Goal: Transaction & Acquisition: Book appointment/travel/reservation

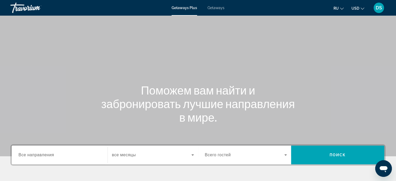
click at [220, 9] on span "Getaways" at bounding box center [216, 8] width 17 height 4
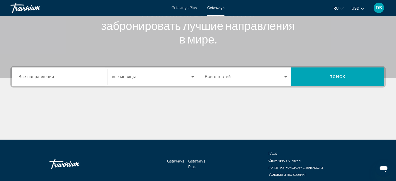
click at [36, 75] on span "Все направления" at bounding box center [36, 77] width 36 height 4
click at [36, 75] on input "Destination Все направления" at bounding box center [59, 77] width 82 height 6
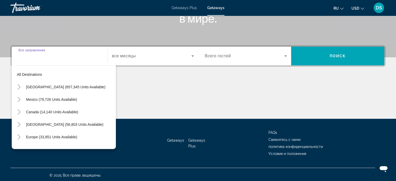
scroll to position [100, 0]
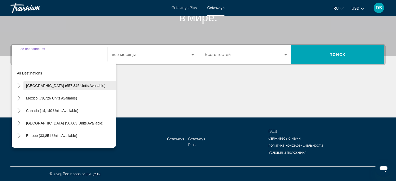
click at [36, 86] on span "[GEOGRAPHIC_DATA] (657,345 units available)" at bounding box center [65, 86] width 79 height 4
type input "**********"
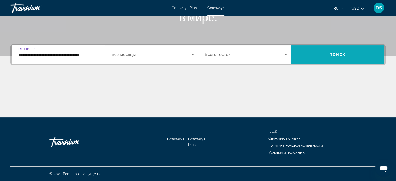
click at [320, 55] on span "Search widget" at bounding box center [337, 54] width 93 height 13
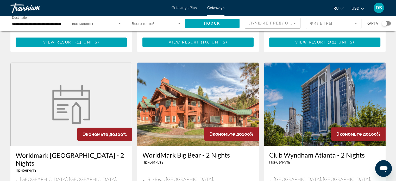
scroll to position [339, 0]
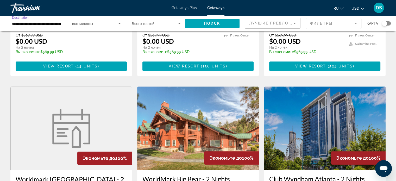
click at [20, 24] on input "**********" at bounding box center [36, 24] width 49 height 6
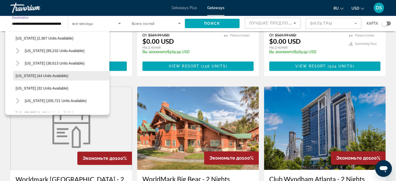
scroll to position [78, 0]
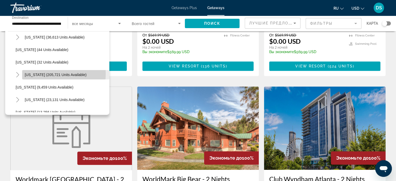
click at [39, 73] on span "[US_STATE] (205,721 units available)" at bounding box center [56, 75] width 62 height 4
type input "**********"
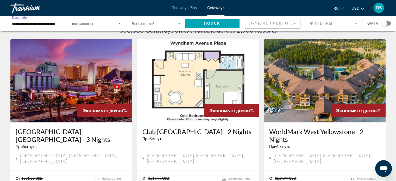
scroll to position [0, 0]
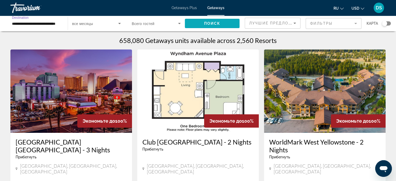
click at [220, 22] on span "Поиск" at bounding box center [212, 23] width 16 height 4
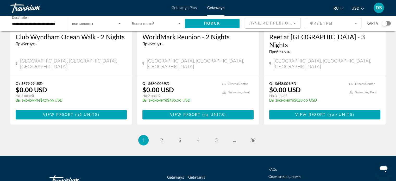
scroll to position [693, 0]
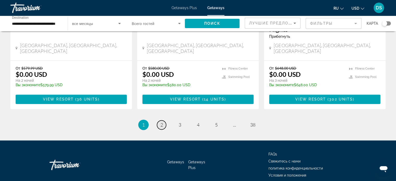
click at [159, 120] on link "page 2" at bounding box center [161, 124] width 9 height 9
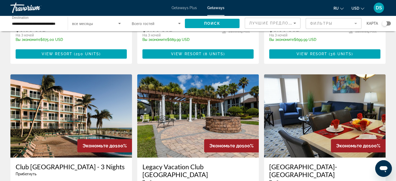
scroll to position [365, 0]
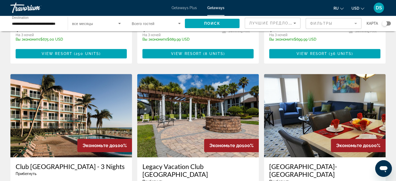
click at [323, 108] on img "Main content" at bounding box center [325, 115] width 122 height 83
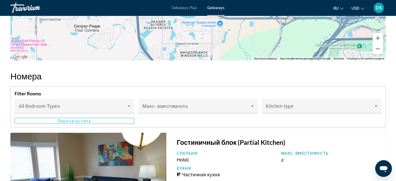
scroll to position [1011, 0]
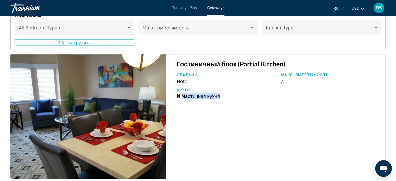
drag, startPoint x: 182, startPoint y: 90, endPoint x: 228, endPoint y: 88, distance: 46.4
click at [228, 94] on div "Частичная кухня" at bounding box center [226, 96] width 99 height 5
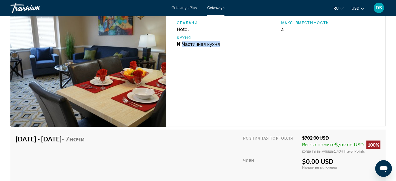
scroll to position [985, 0]
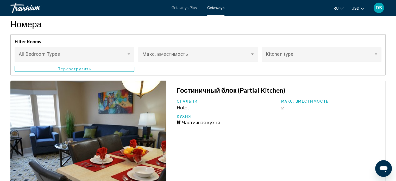
click at [282, 109] on div "Спальни Hotel Макс. вместимость 2 Кухня Частичная кухня" at bounding box center [278, 114] width 209 height 30
drag, startPoint x: 286, startPoint y: 100, endPoint x: 281, endPoint y: 102, distance: 5.3
click at [281, 102] on div "Макс. вместимость 2" at bounding box center [331, 104] width 104 height 11
click at [274, 114] on p "Кухня" at bounding box center [226, 116] width 99 height 4
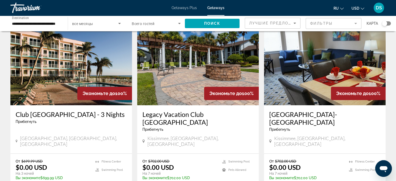
scroll to position [365, 0]
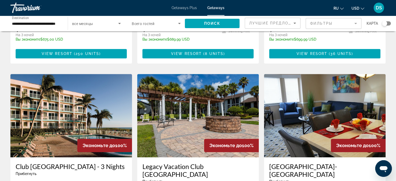
click at [193, 110] on img "Main content" at bounding box center [198, 115] width 122 height 83
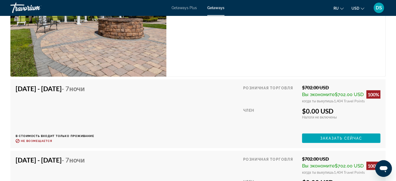
scroll to position [1146, 0]
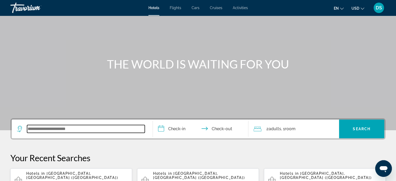
click at [75, 128] on input "Search widget" at bounding box center [86, 129] width 118 height 8
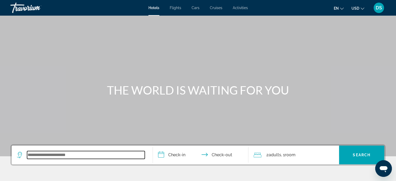
paste input "*****"
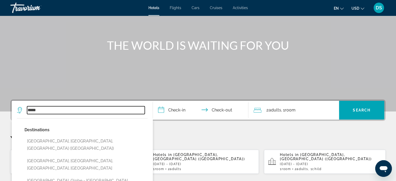
scroll to position [52, 0]
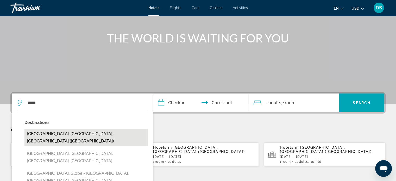
click at [81, 133] on button "Miami, FL, United States (MIA)" at bounding box center [85, 137] width 123 height 17
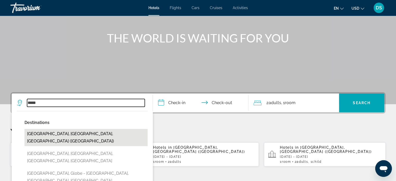
type input "**********"
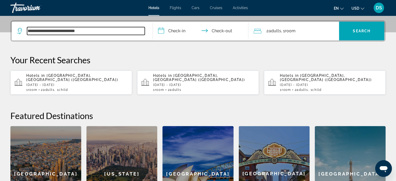
scroll to position [127, 0]
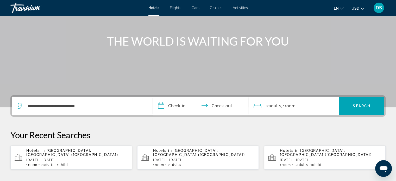
click at [175, 106] on input "**********" at bounding box center [202, 107] width 98 height 20
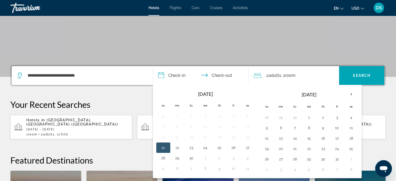
scroll to position [75, 0]
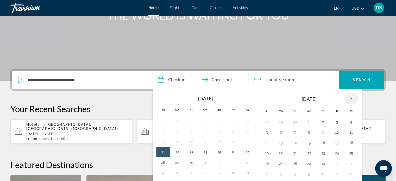
click at [350, 98] on th "Next month" at bounding box center [351, 98] width 14 height 11
click at [280, 121] on button "1" at bounding box center [281, 121] width 8 height 7
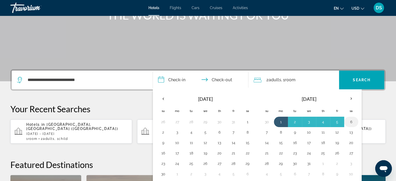
click at [351, 121] on button "6" at bounding box center [351, 121] width 8 height 7
type input "**********"
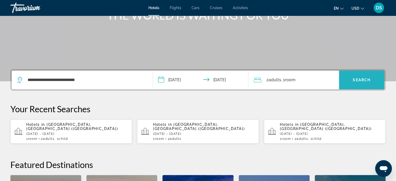
click at [356, 81] on span "Search" at bounding box center [362, 80] width 18 height 4
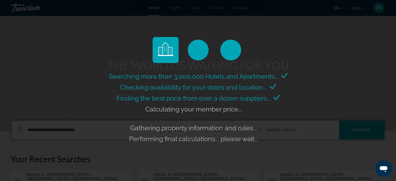
scroll to position [23, 0]
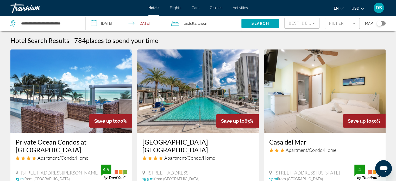
drag, startPoint x: 117, startPoint y: 121, endPoint x: 128, endPoint y: 120, distance: 11.0
click at [128, 120] on div "Save up to 70%" at bounding box center [110, 120] width 43 height 13
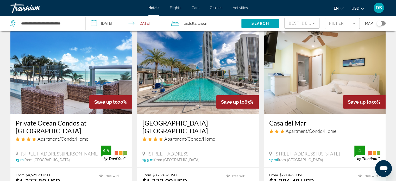
scroll to position [52, 0]
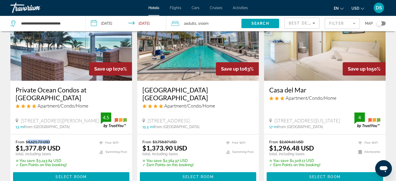
drag, startPoint x: 28, startPoint y: 142, endPoint x: 51, endPoint y: 141, distance: 23.5
click at [51, 141] on p "From $4,621.73 USD" at bounding box center [41, 142] width 51 height 4
drag, startPoint x: 20, startPoint y: 146, endPoint x: 68, endPoint y: 147, distance: 47.9
click at [68, 147] on div "From $4,621.73 USD $1,377.89 USD total, including taxes ✮ You save $3,243.84 US…" at bounding box center [71, 153] width 111 height 27
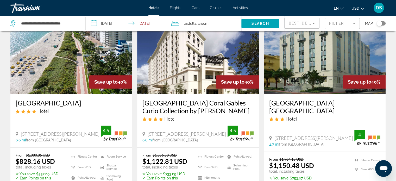
scroll to position [703, 0]
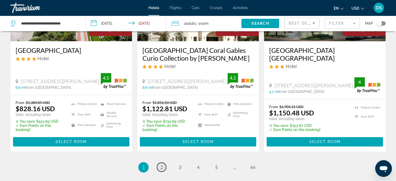
click at [160, 164] on span "2" at bounding box center [161, 167] width 3 height 6
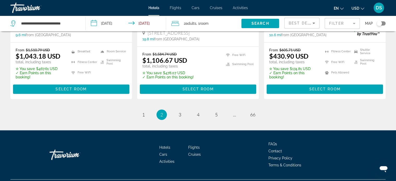
scroll to position [762, 0]
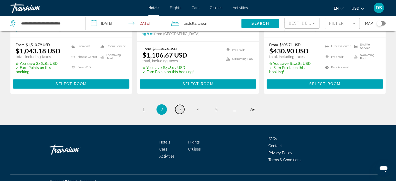
click at [182, 105] on link "page 3" at bounding box center [179, 109] width 9 height 9
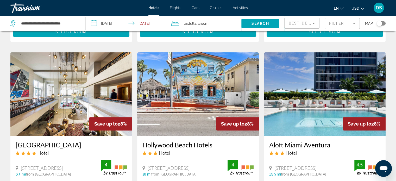
scroll to position [156, 0]
